Goal: Information Seeking & Learning: Learn about a topic

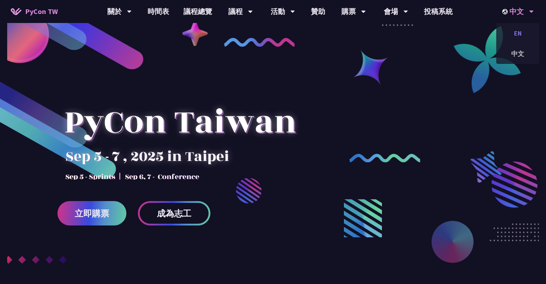
click at [519, 36] on div "EN" at bounding box center [517, 33] width 43 height 17
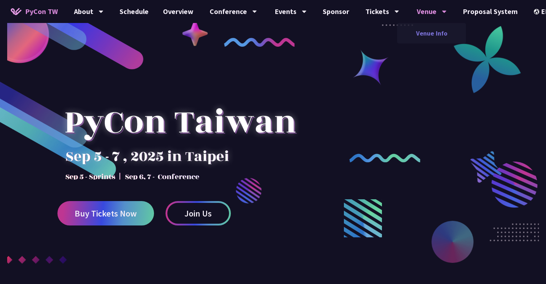
click at [427, 31] on link "Venue Info" at bounding box center [431, 33] width 69 height 17
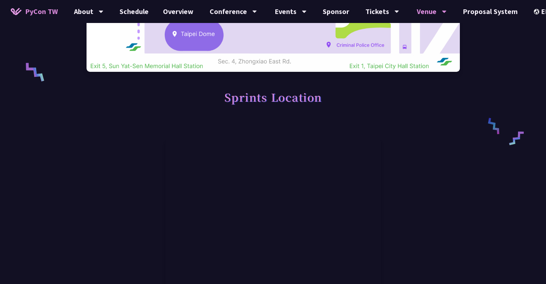
scroll to position [323, 0]
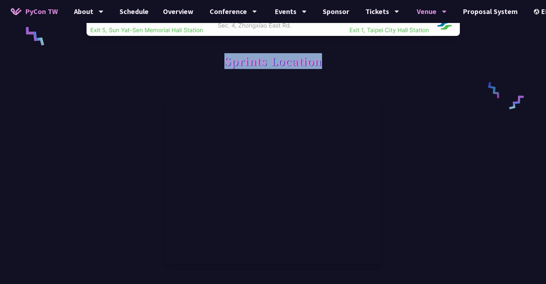
drag, startPoint x: 224, startPoint y: 62, endPoint x: 320, endPoint y: 64, distance: 95.5
click at [320, 64] on h1 "Sprints Location" at bounding box center [273, 61] width 98 height 22
click at [333, 55] on icon at bounding box center [331, 55] width 10 height 5
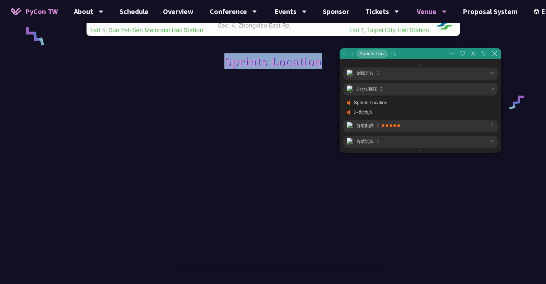
scroll to position [37, 216]
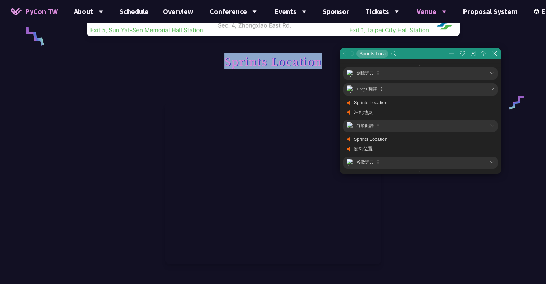
click at [260, 66] on h1 "Sprints Location" at bounding box center [273, 61] width 98 height 22
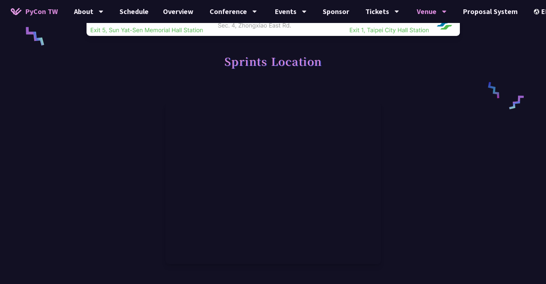
click at [260, 74] on div "Sprints Location" at bounding box center [273, 69] width 373 height 38
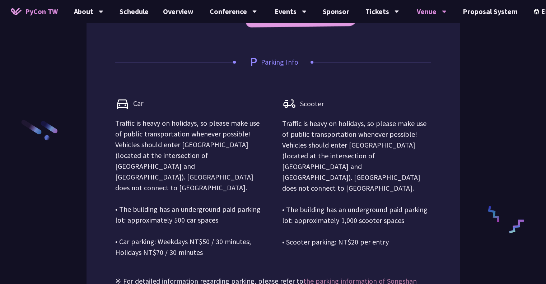
scroll to position [862, 0]
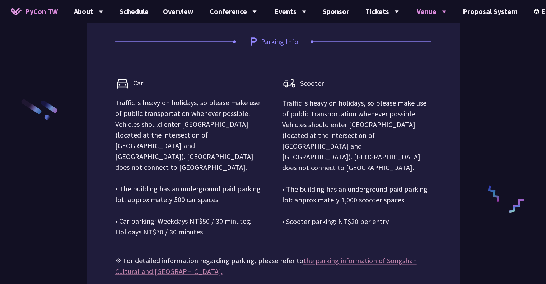
click at [200, 125] on p "Traffic is heavy on holidays, so please make use of public transportation whene…" at bounding box center [189, 167] width 149 height 140
click at [195, 127] on p "Traffic is heavy on holidays, so please make use of public transportation whene…" at bounding box center [189, 167] width 149 height 140
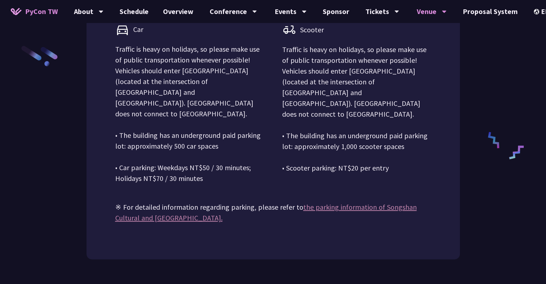
scroll to position [933, 0]
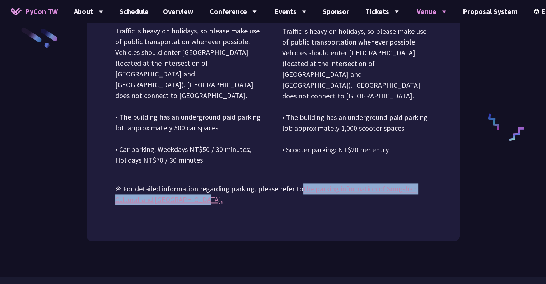
drag, startPoint x: 239, startPoint y: 202, endPoint x: 300, endPoint y: 190, distance: 61.8
click at [300, 190] on p "※ For detailed information regarding parking, please refer to the parking infor…" at bounding box center [273, 185] width 316 height 39
click at [307, 178] on icon at bounding box center [309, 178] width 6 height 6
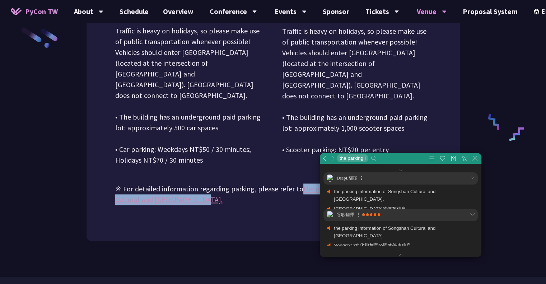
scroll to position [37, 216]
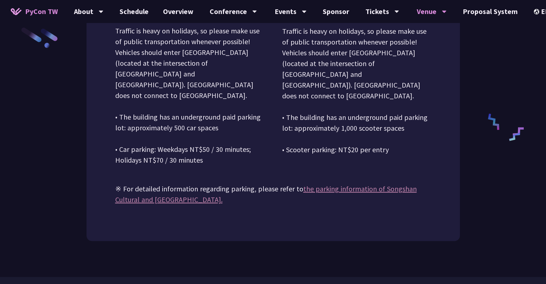
click at [192, 108] on p "Traffic is heavy on holidays, so please make use of public transportation whene…" at bounding box center [189, 95] width 149 height 140
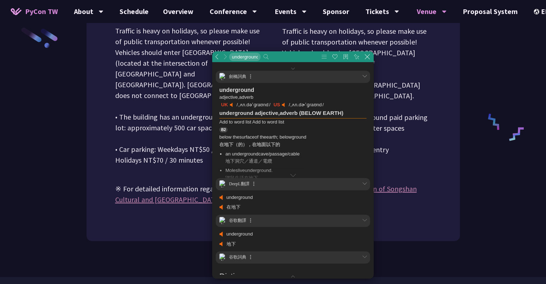
click at [171, 110] on p "Traffic is heavy on holidays, so please make use of public transportation whene…" at bounding box center [189, 95] width 149 height 140
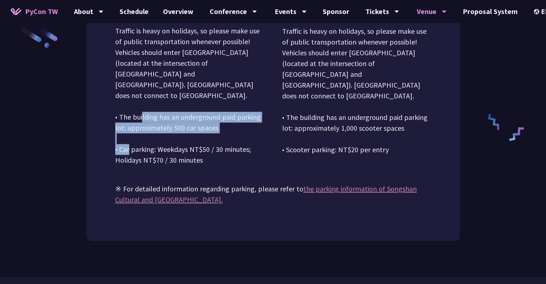
drag, startPoint x: 121, startPoint y: 105, endPoint x: 227, endPoint y: 114, distance: 107.0
click at [227, 114] on p "Traffic is heavy on holidays, so please make use of public transportation whene…" at bounding box center [189, 95] width 149 height 140
click at [241, 103] on icon at bounding box center [238, 103] width 11 height 11
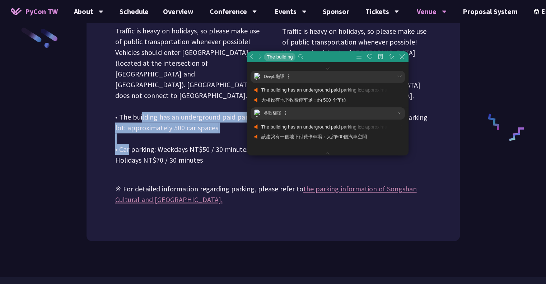
click at [204, 111] on p "Traffic is heavy on holidays, so please make use of public transportation whene…" at bounding box center [189, 95] width 149 height 140
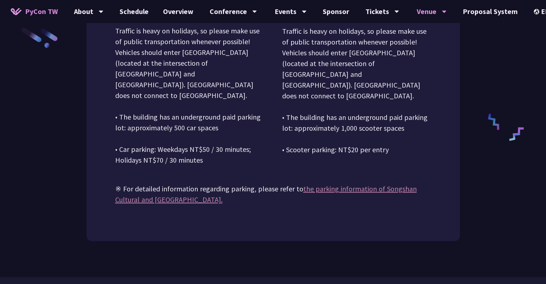
click at [224, 120] on p "Traffic is heavy on holidays, so please make use of public transportation whene…" at bounding box center [189, 95] width 149 height 140
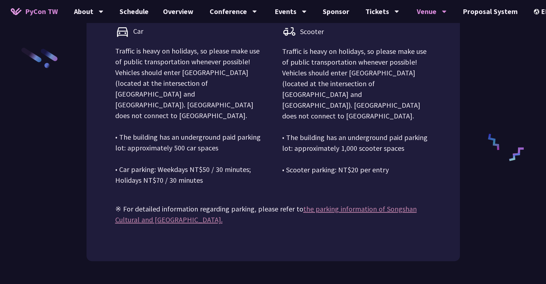
scroll to position [898, 0]
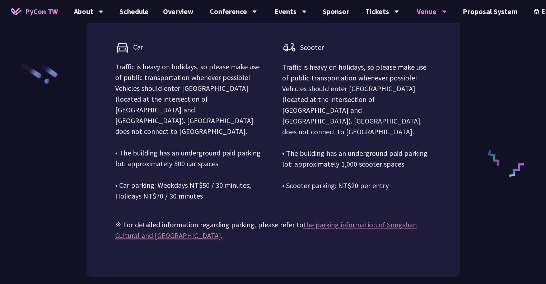
click at [224, 155] on p "Traffic is heavy on holidays, so please make use of public transportation whene…" at bounding box center [189, 131] width 149 height 140
click at [228, 143] on p "Traffic is heavy on holidays, so please make use of public transportation whene…" at bounding box center [189, 131] width 149 height 140
click at [237, 134] on icon at bounding box center [239, 134] width 10 height 5
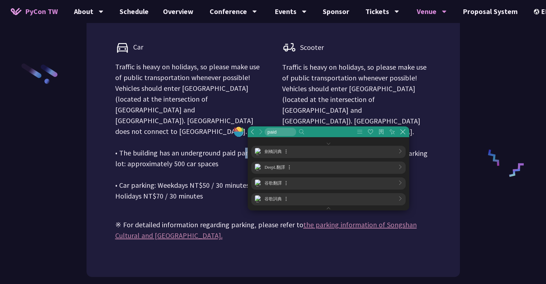
scroll to position [359, 359]
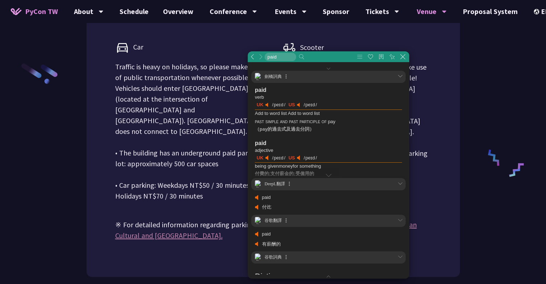
click at [215, 143] on p "Traffic is heavy on holidays, so please make use of public transportation whene…" at bounding box center [189, 131] width 149 height 140
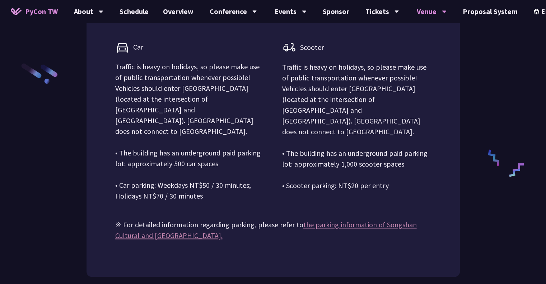
click at [227, 149] on p "Traffic is heavy on holidays, so please make use of public transportation whene…" at bounding box center [189, 131] width 149 height 140
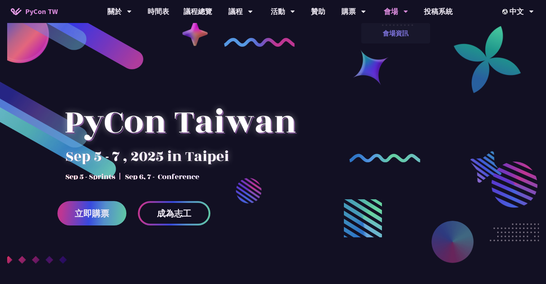
click at [393, 33] on link "會場資訊" at bounding box center [395, 33] width 69 height 17
